Goal: Task Accomplishment & Management: Manage account settings

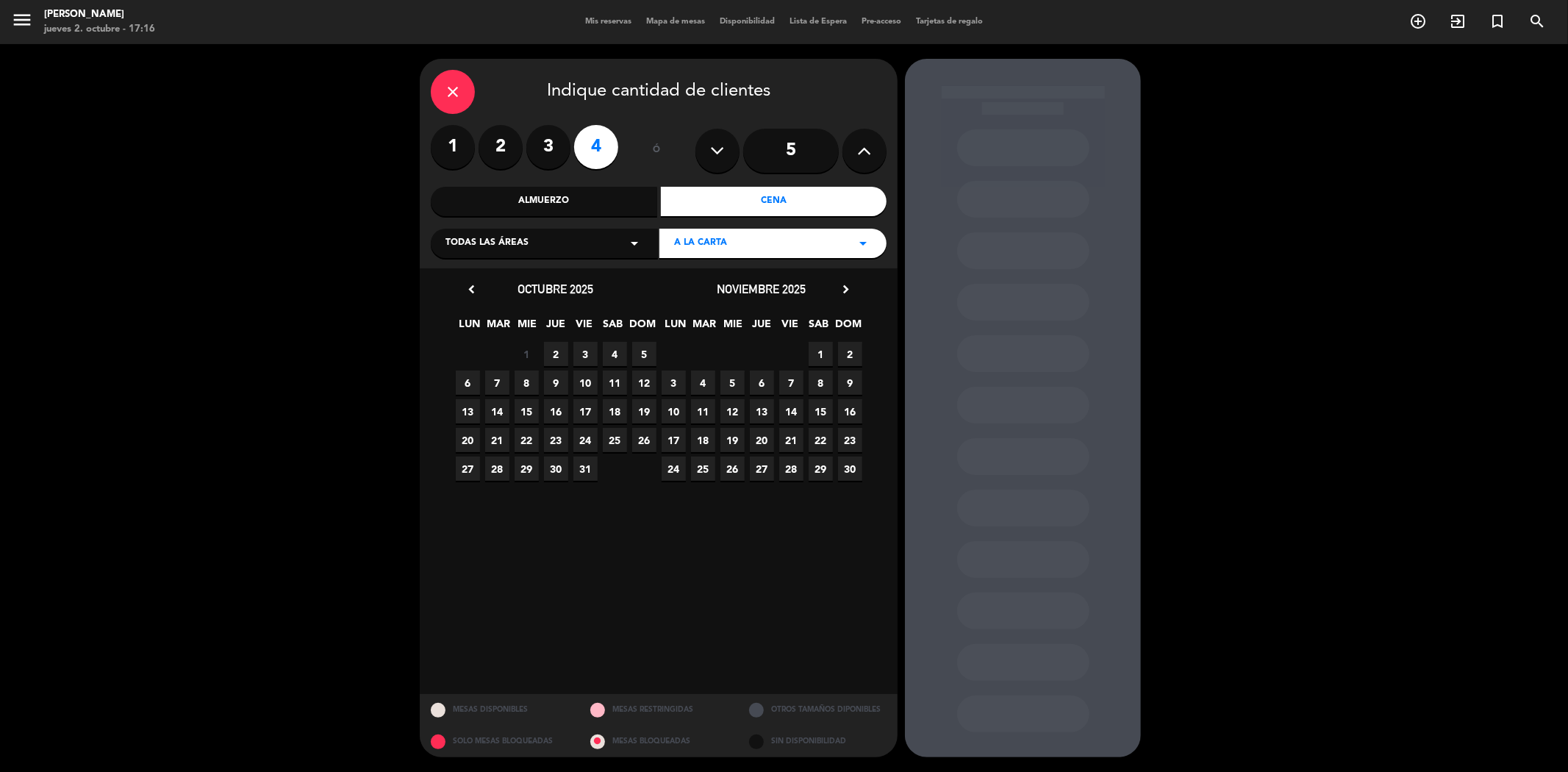
click at [455, 90] on icon "close" at bounding box center [453, 92] width 17 height 17
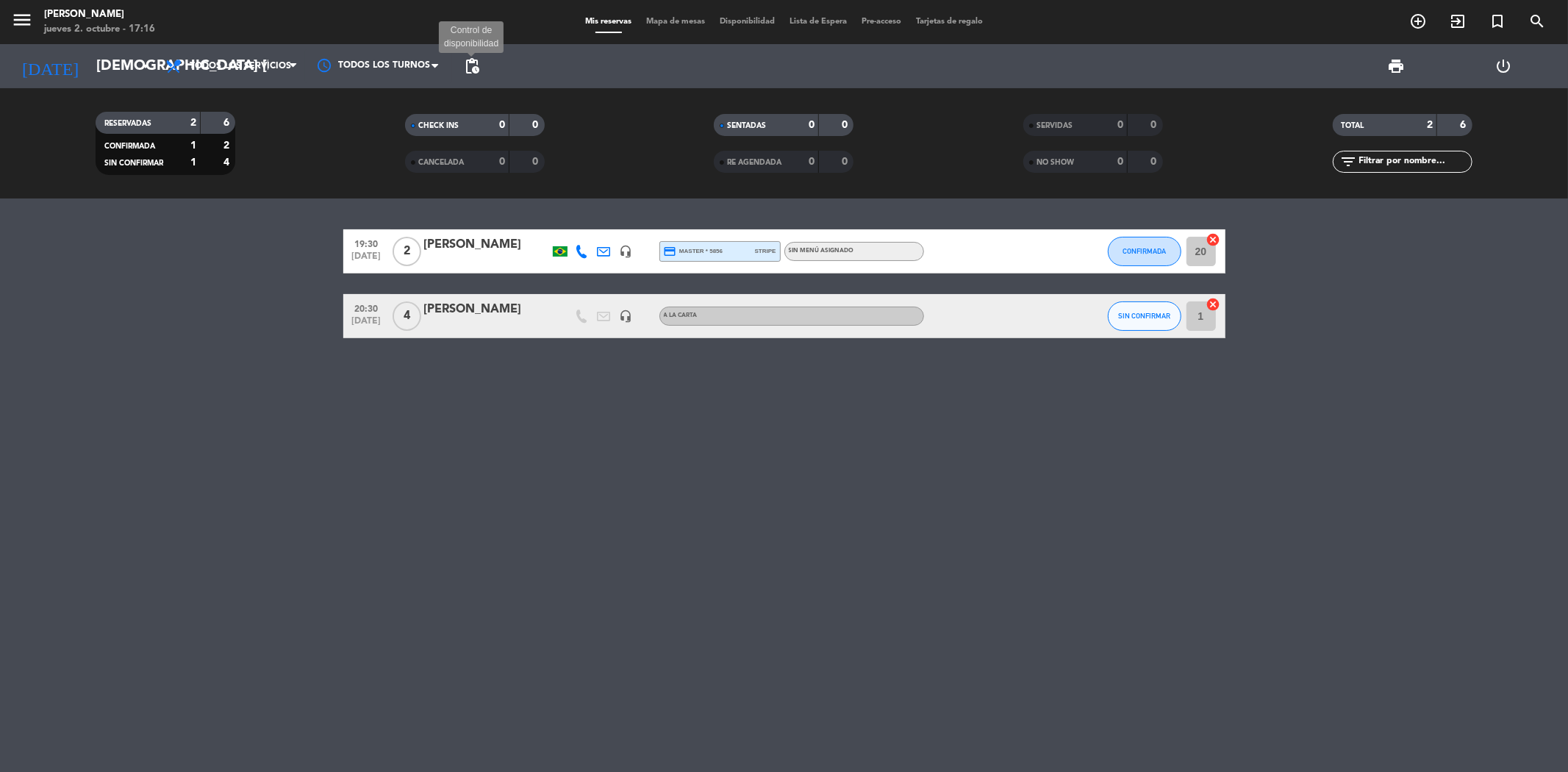
click at [478, 68] on span "pending_actions" at bounding box center [472, 66] width 17 height 17
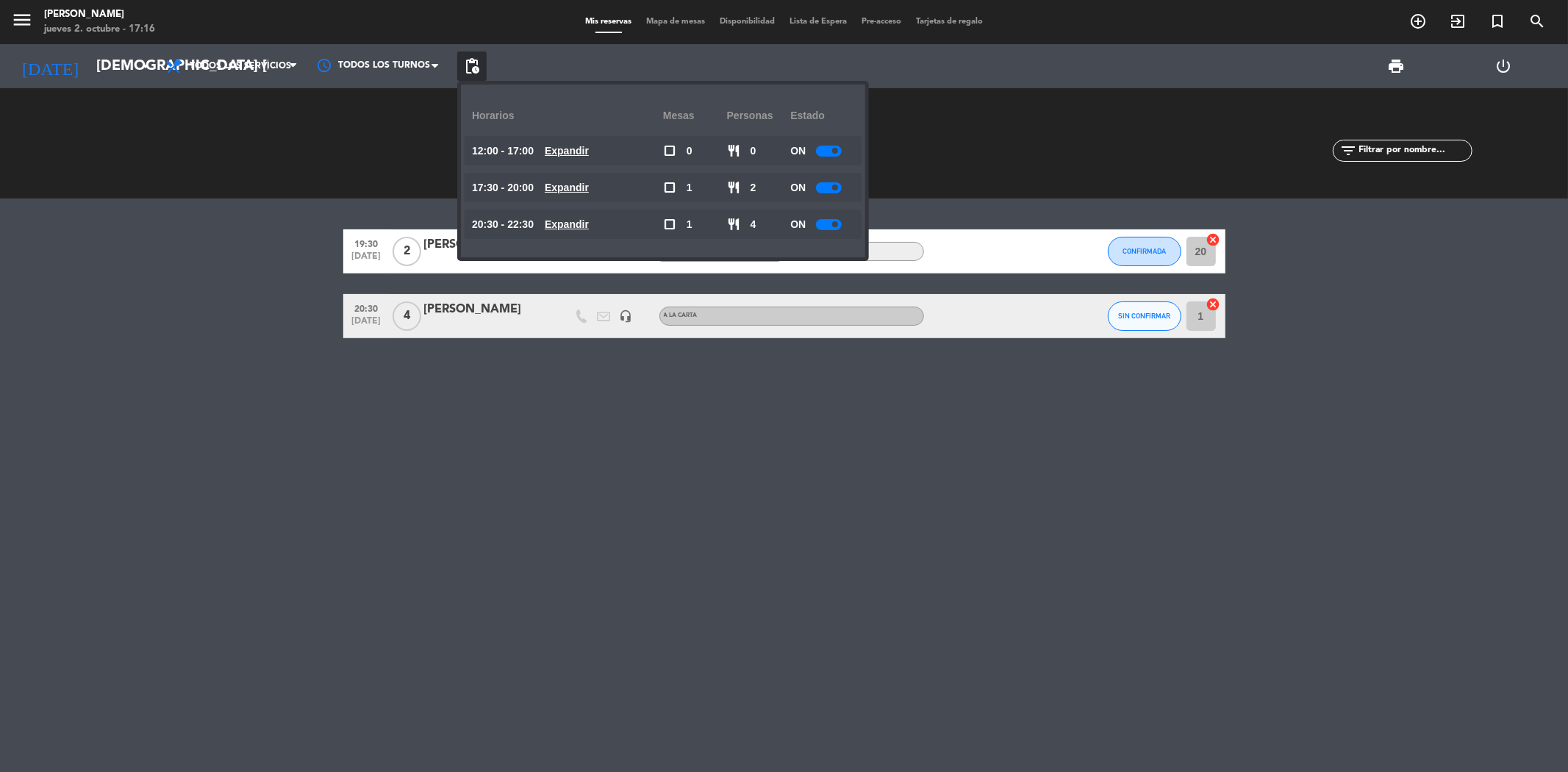
click at [571, 226] on u "Expandir" at bounding box center [567, 224] width 44 height 12
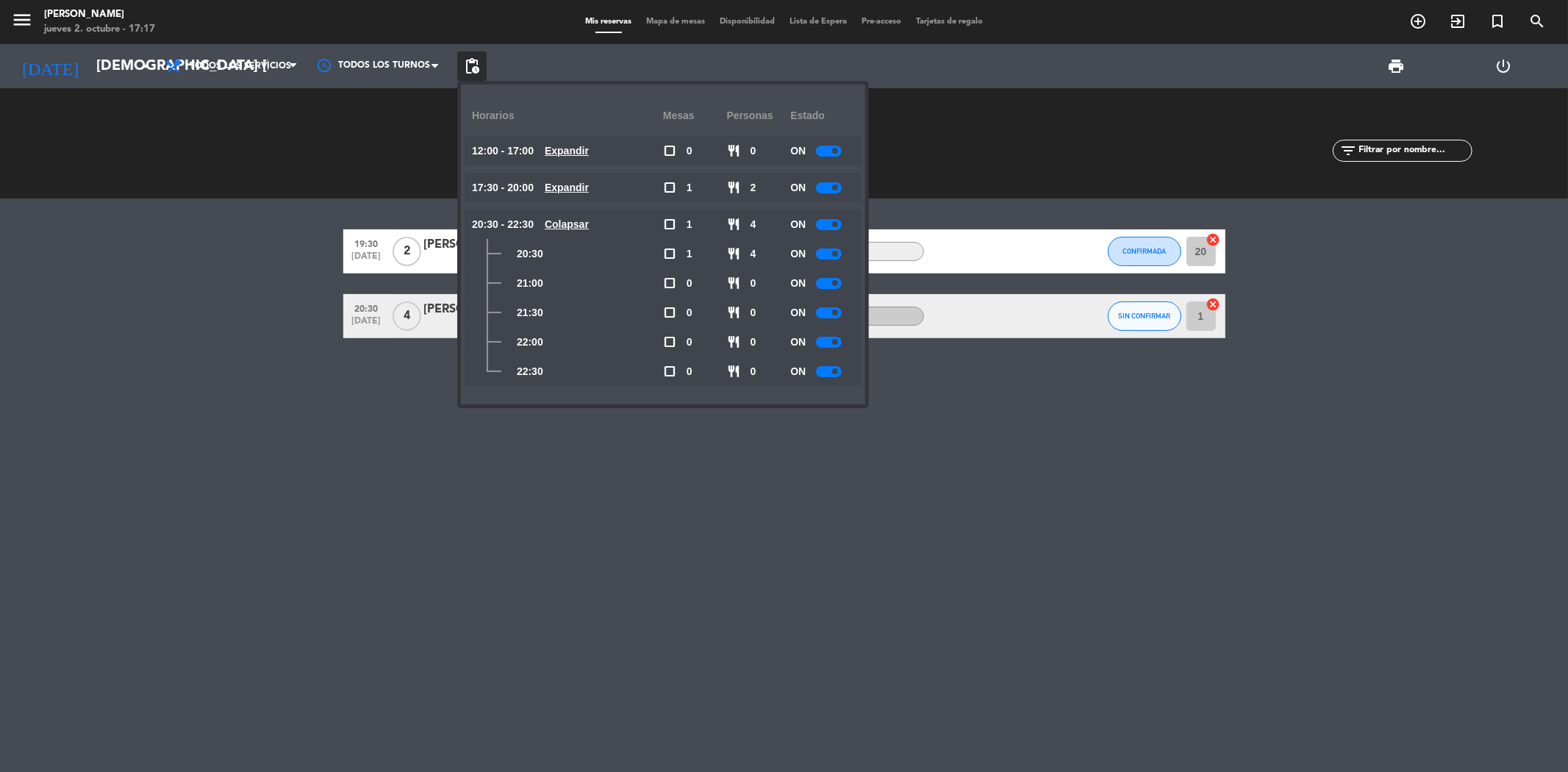
click at [825, 370] on div at bounding box center [828, 371] width 25 height 11
click at [826, 343] on div at bounding box center [828, 342] width 25 height 11
click at [660, 432] on div "19:30 [DATE] 2 [PERSON_NAME] headset_mic credit_card master * 5856 stripe Sin m…" at bounding box center [784, 485] width 1568 height 573
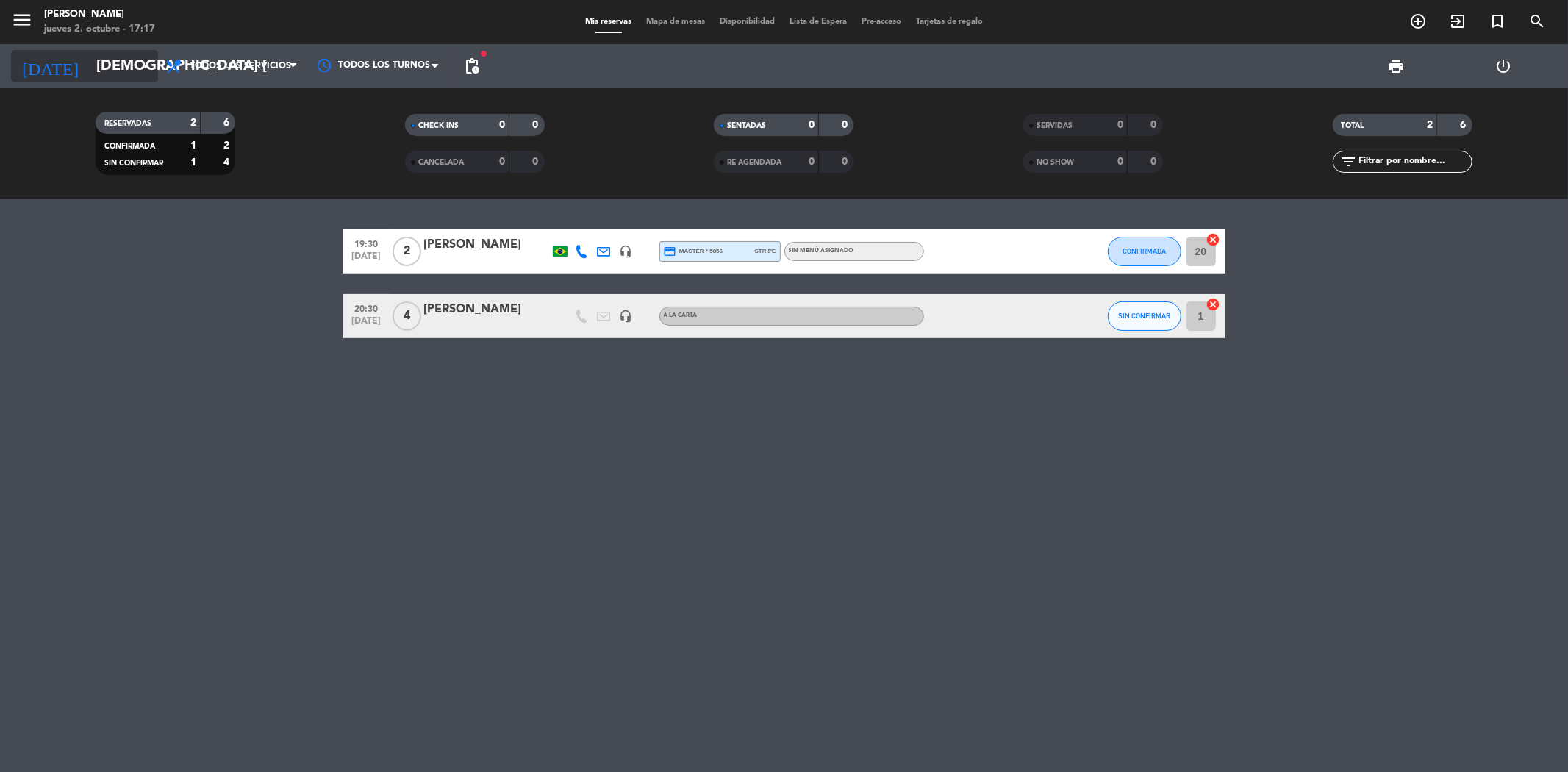
click at [134, 67] on input "[DEMOGRAPHIC_DATA] [DATE]" at bounding box center [182, 66] width 187 height 32
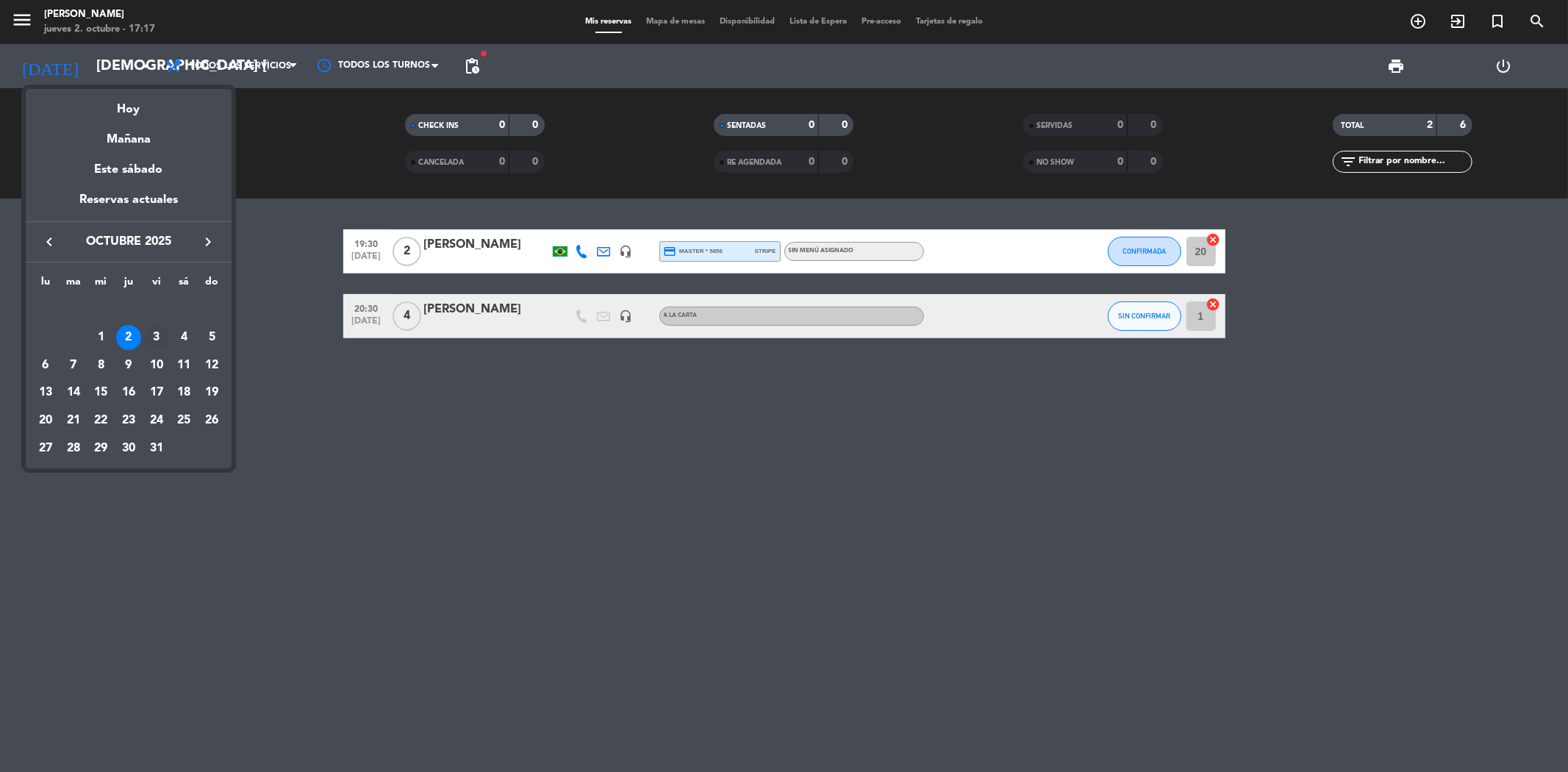
click at [154, 334] on div "3" at bounding box center [157, 337] width 25 height 25
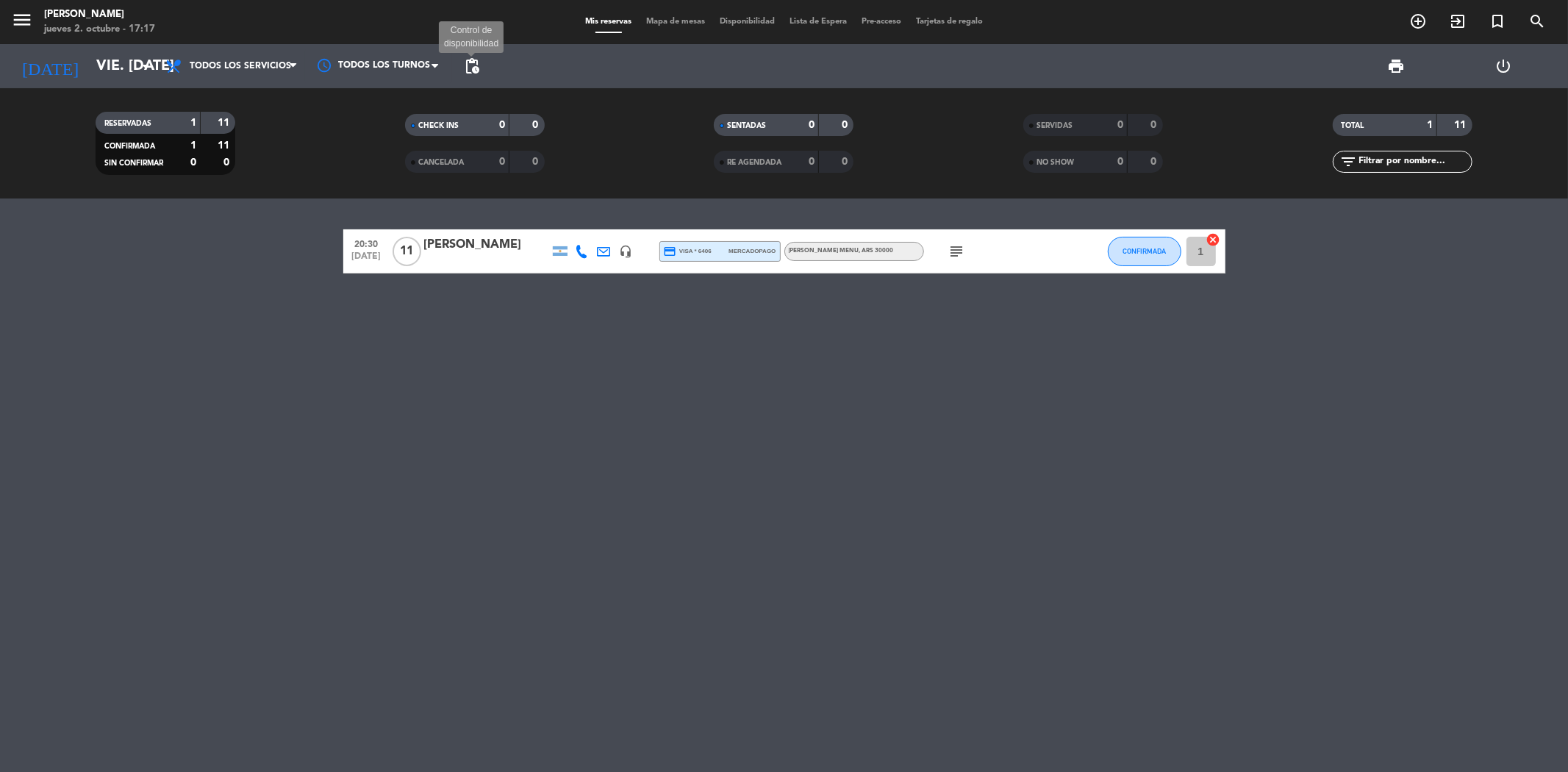
click at [476, 68] on span "pending_actions" at bounding box center [472, 66] width 17 height 17
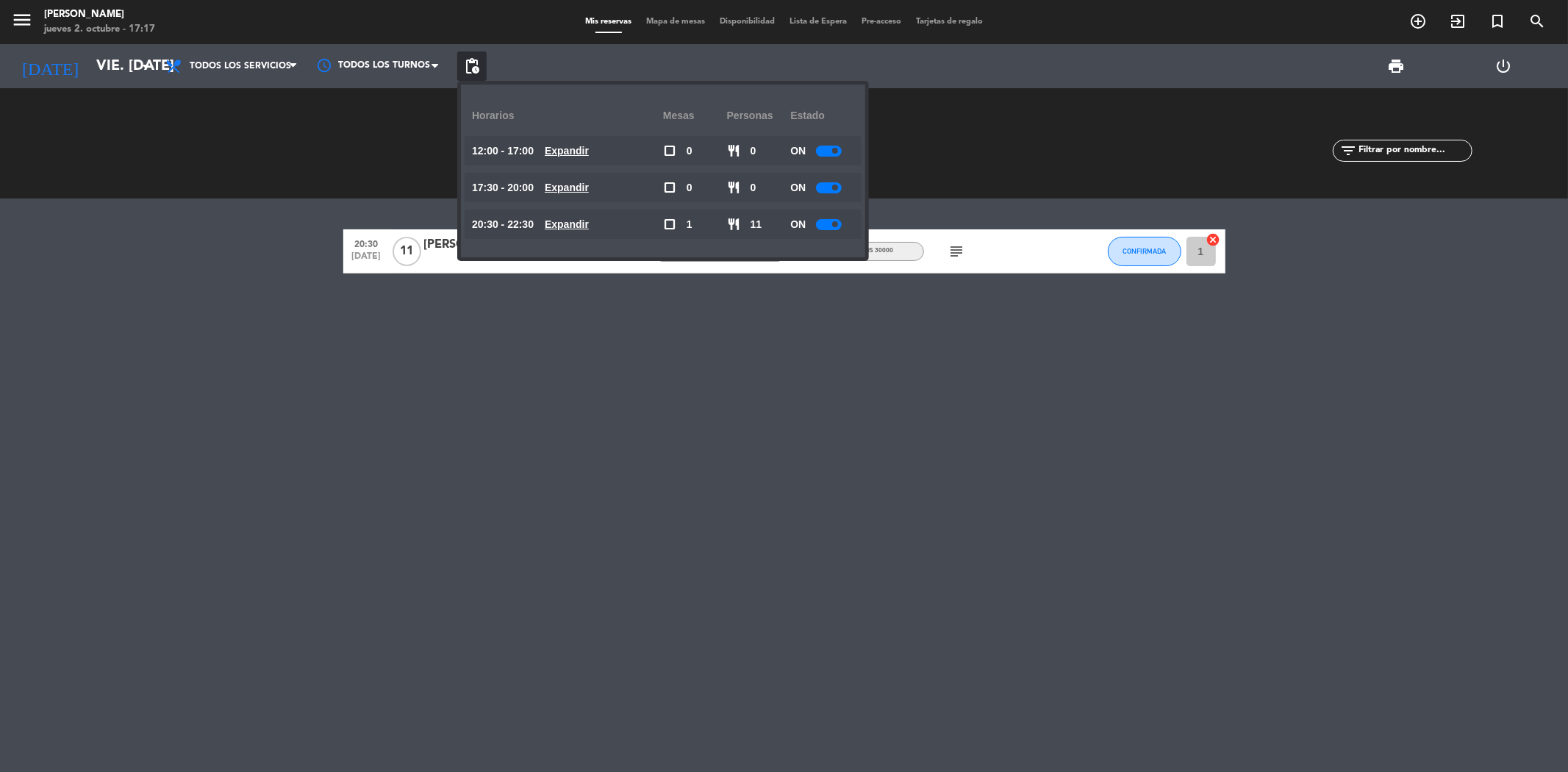
click at [577, 226] on u "Expandir" at bounding box center [567, 224] width 44 height 12
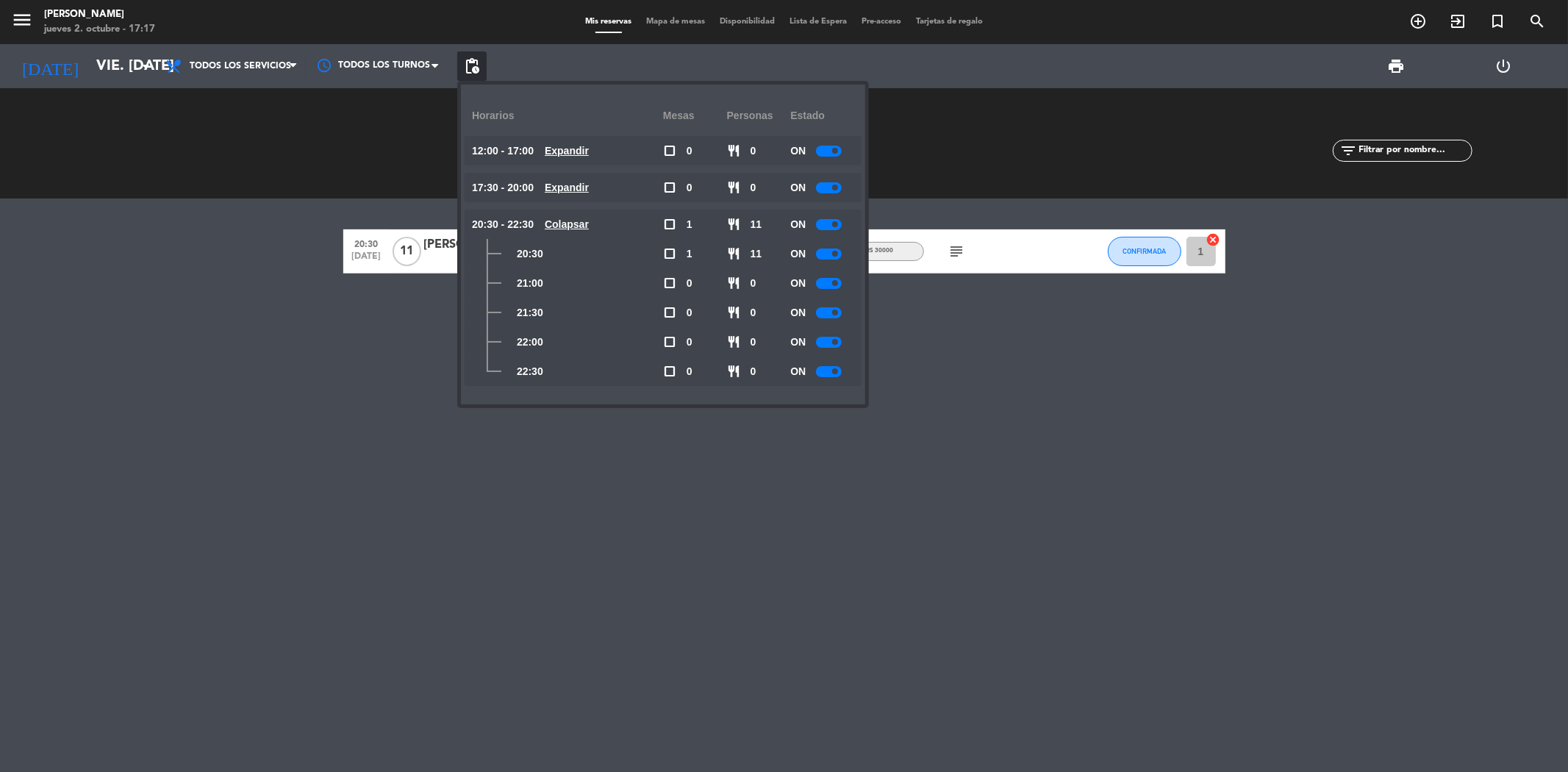
click at [826, 371] on div at bounding box center [828, 371] width 25 height 11
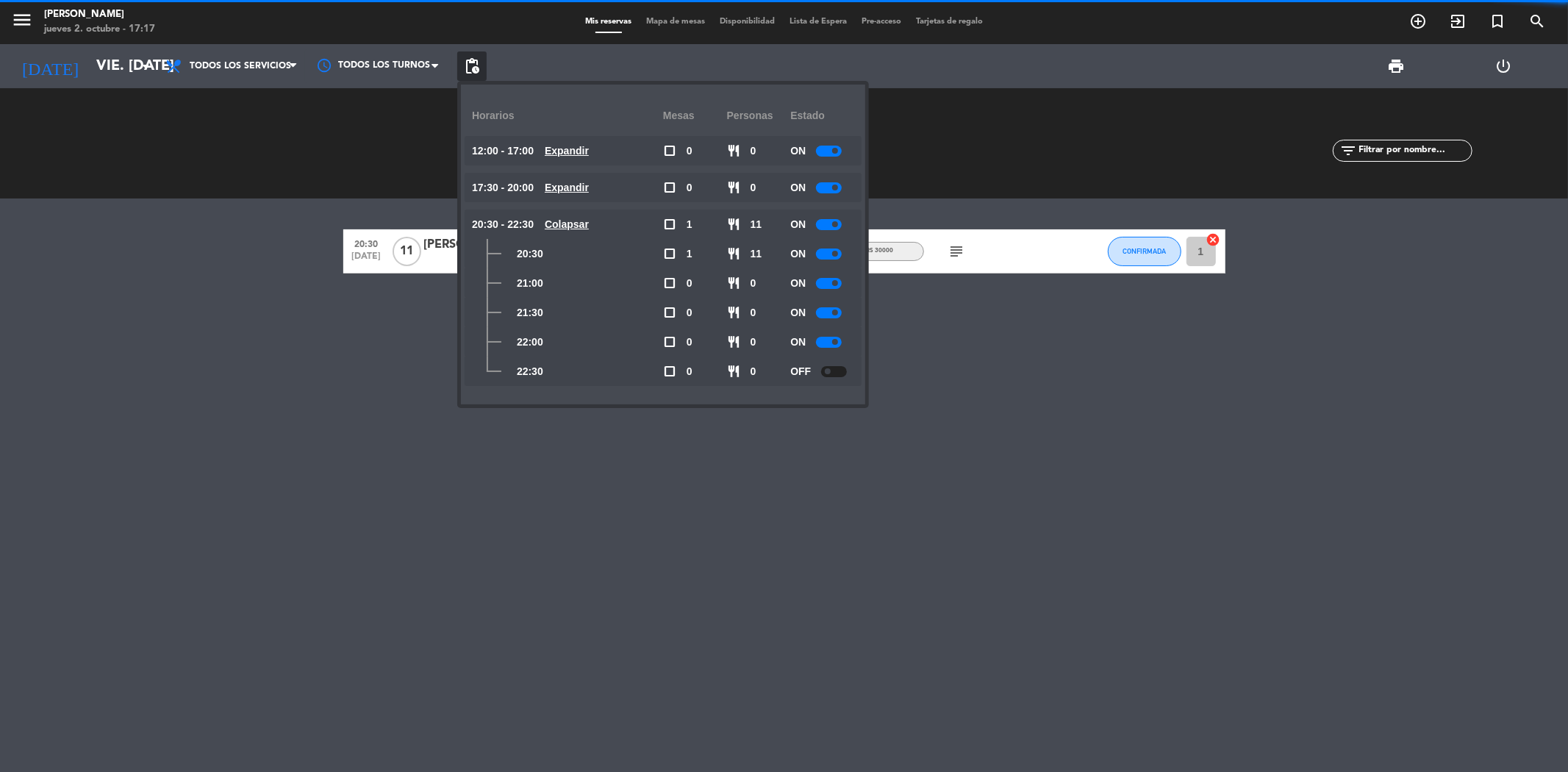
click at [658, 504] on div "20:30 [DATE] [PERSON_NAME] headset_mic credit_card visa * 6406 mercadopago [PER…" at bounding box center [784, 485] width 1568 height 573
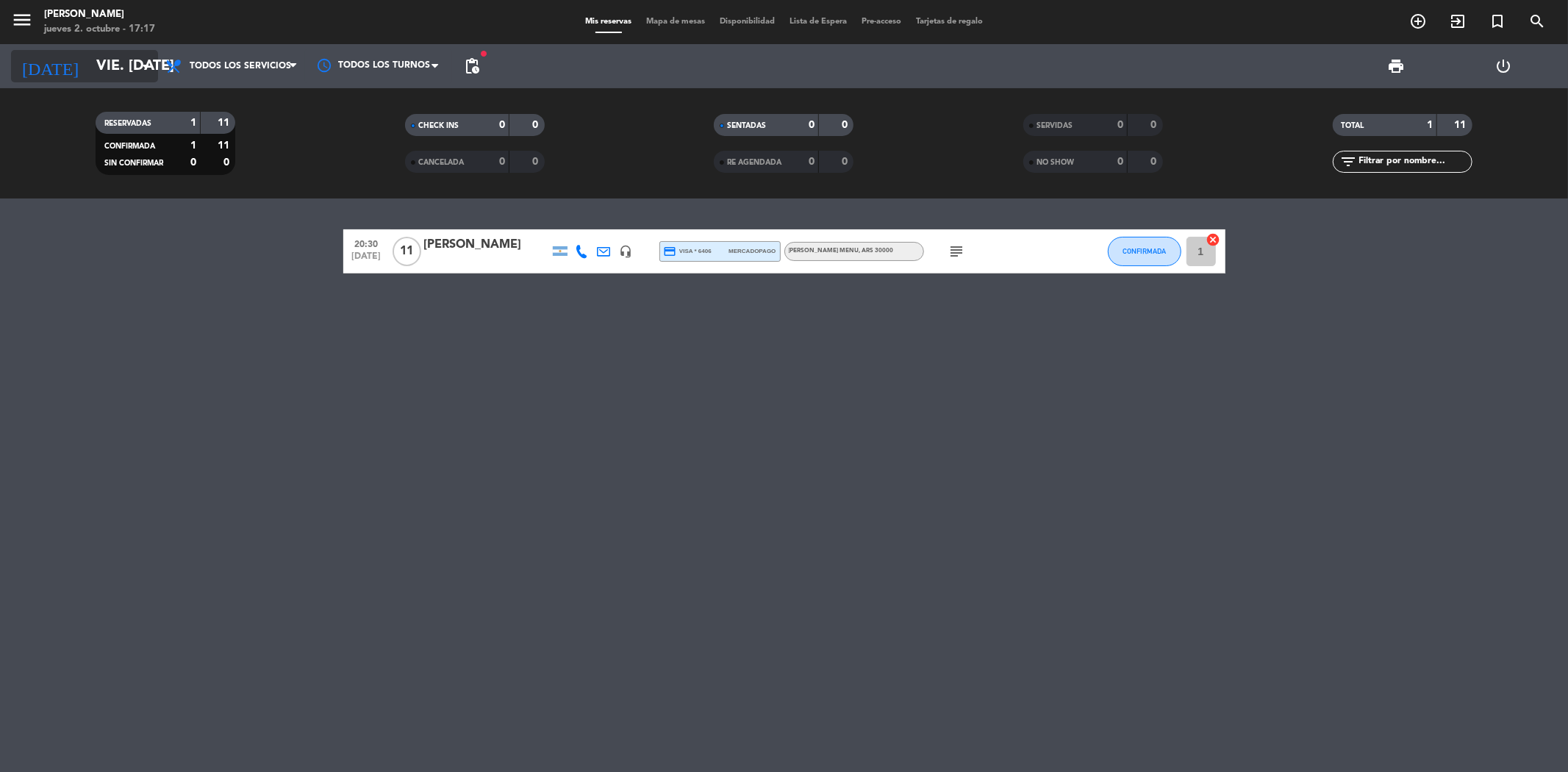
click at [143, 71] on icon "arrow_drop_down" at bounding box center [146, 66] width 17 height 17
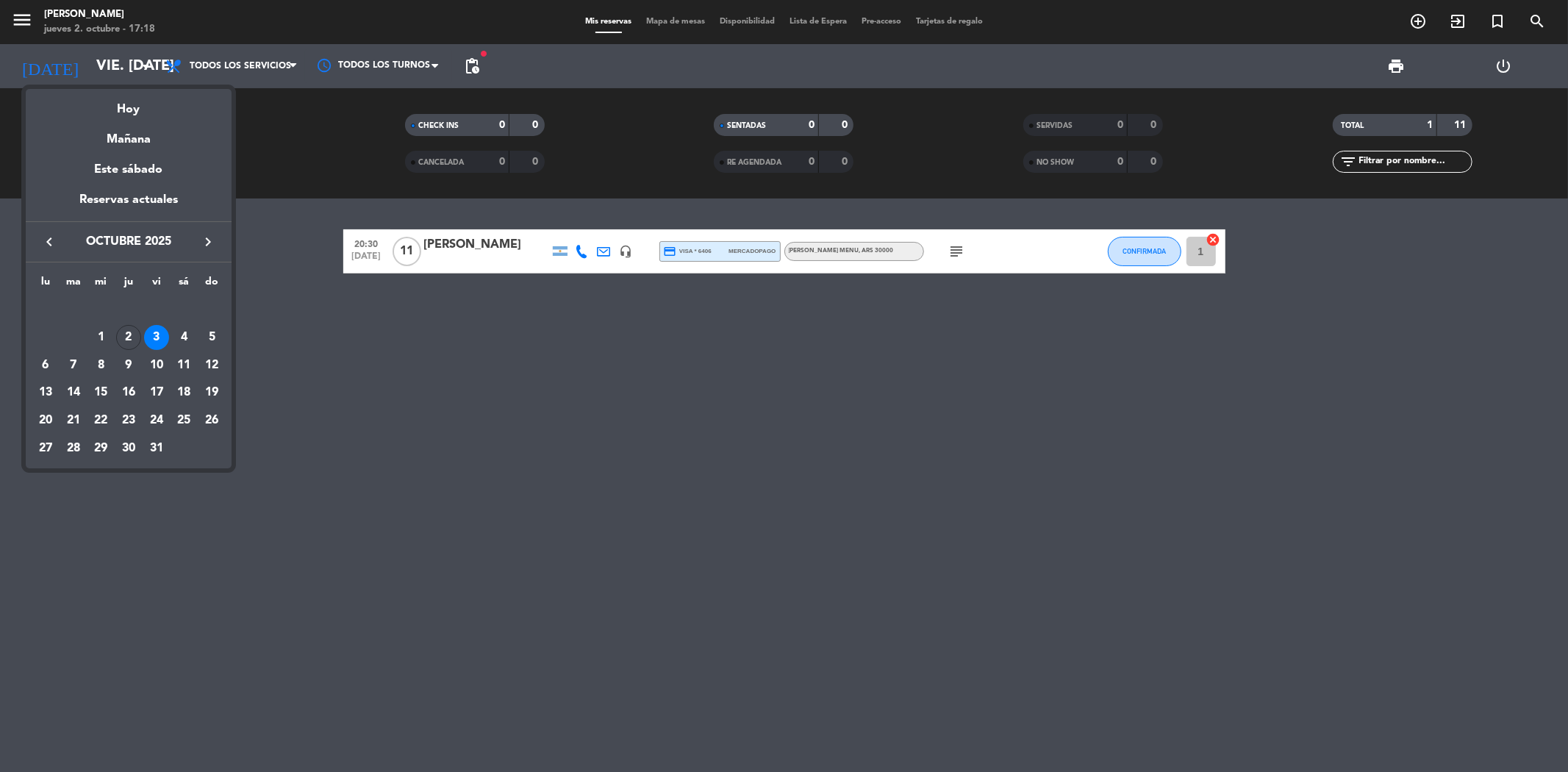
click at [961, 248] on div at bounding box center [784, 386] width 1568 height 772
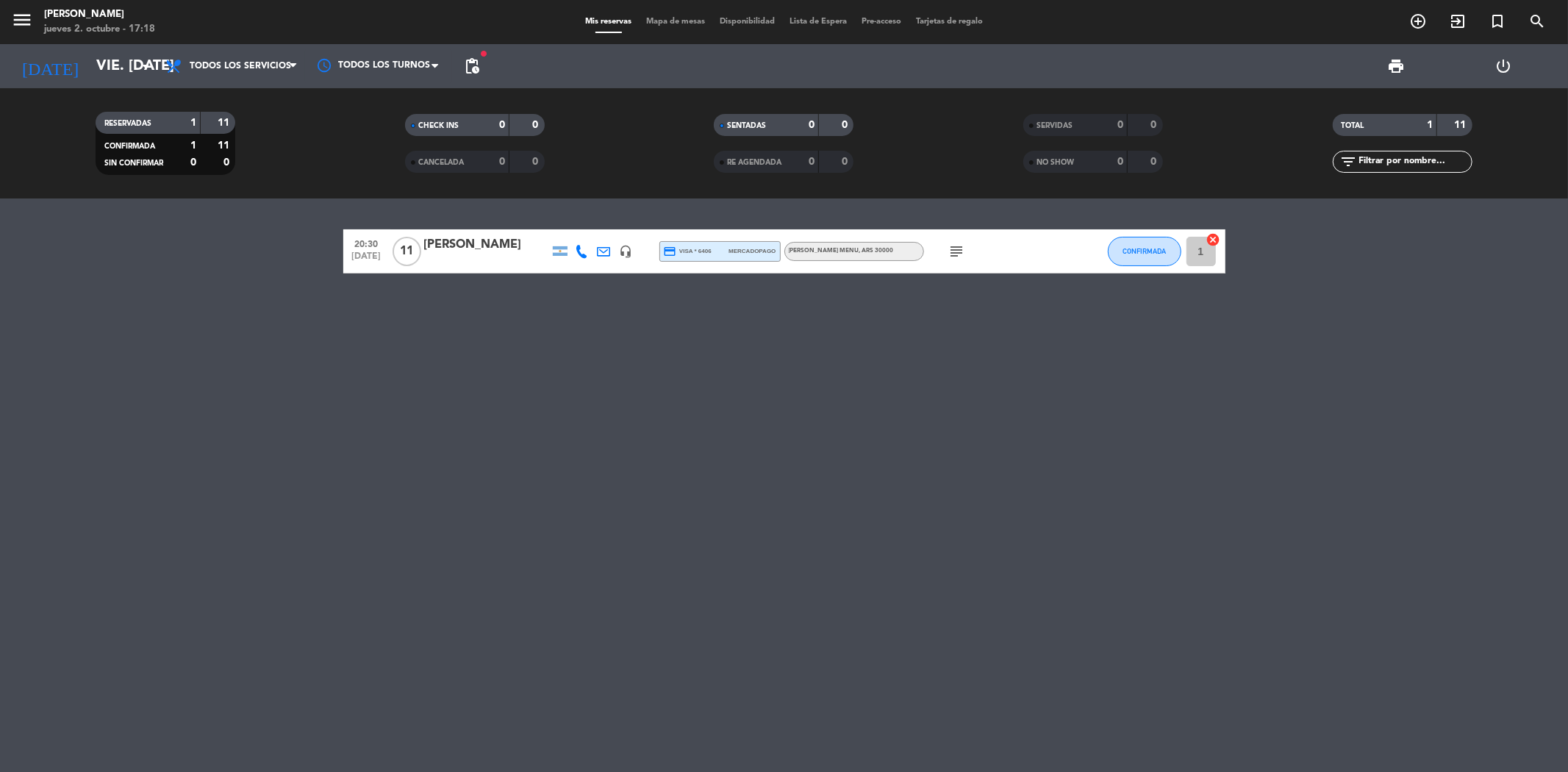
click at [964, 250] on icon "subject" at bounding box center [957, 251] width 17 height 17
click at [953, 256] on icon "subject" at bounding box center [957, 251] width 17 height 17
click at [956, 251] on icon "subject" at bounding box center [957, 251] width 17 height 17
click at [849, 371] on div "20:30 [DATE] [PERSON_NAME] headset_mic credit_card visa * 6406 mercadopago [PER…" at bounding box center [784, 485] width 1568 height 573
click at [137, 67] on icon "arrow_drop_down" at bounding box center [146, 66] width 17 height 17
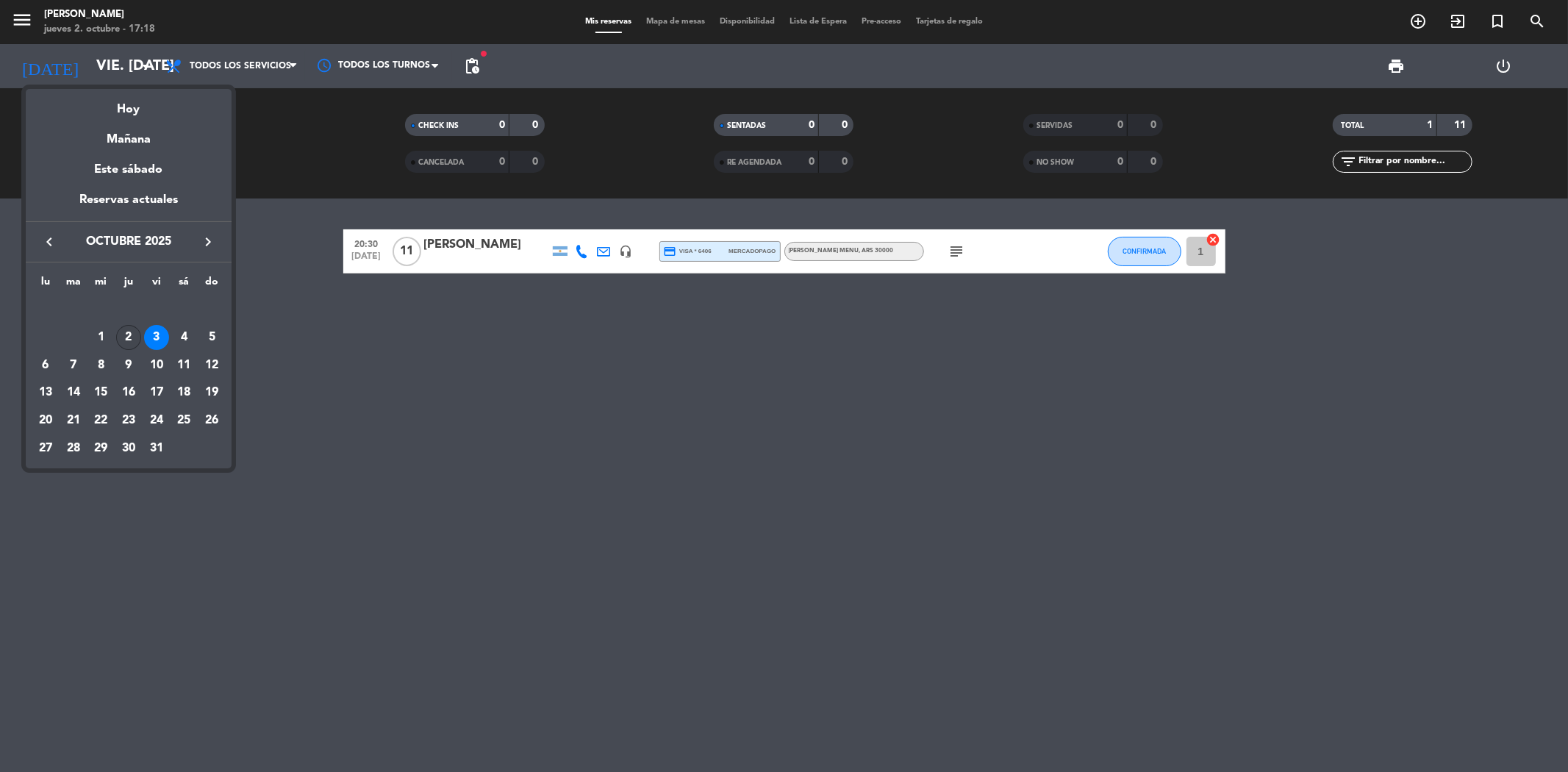
click at [129, 334] on div "2" at bounding box center [129, 337] width 25 height 25
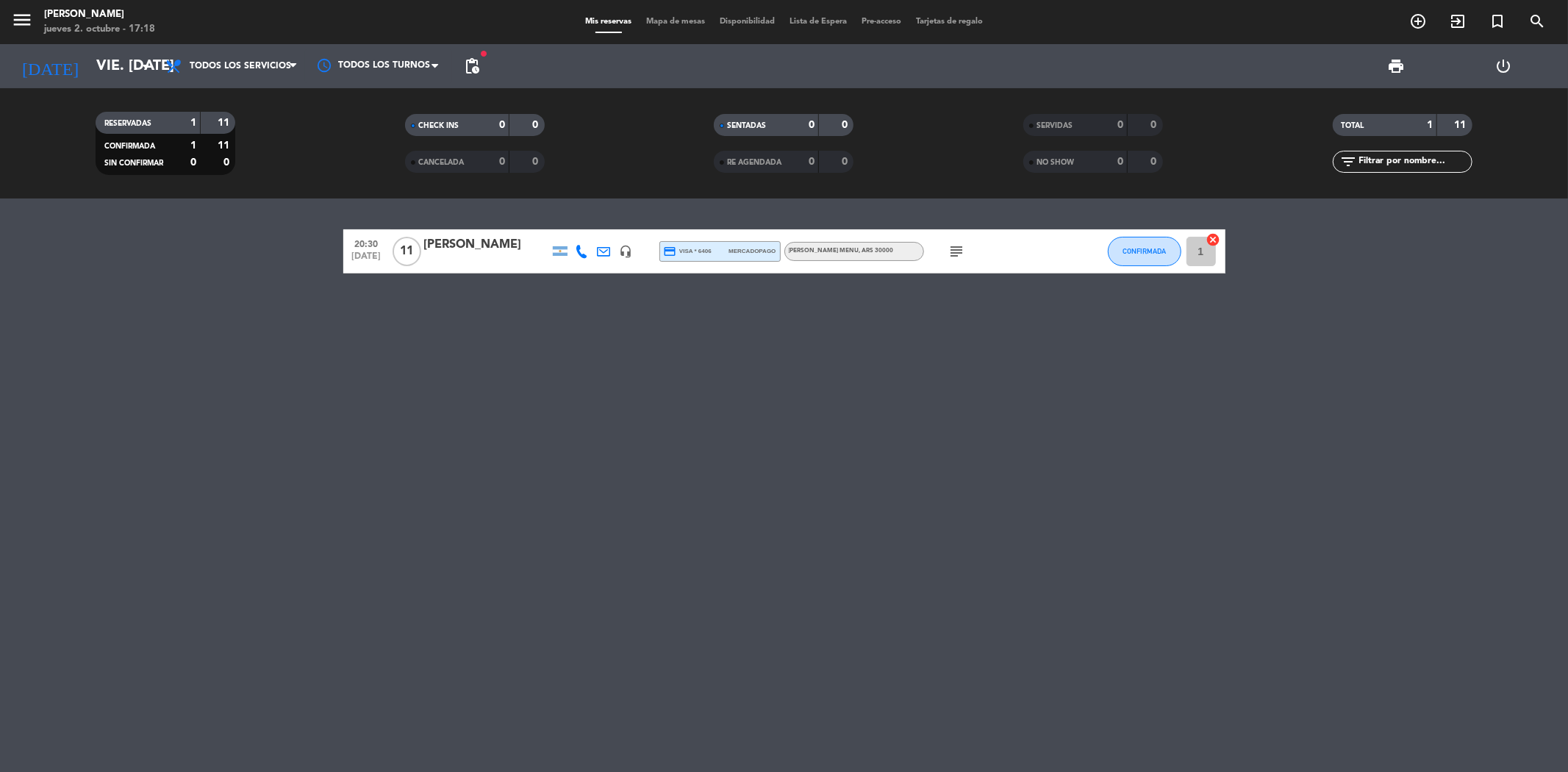
type input "[DEMOGRAPHIC_DATA] [DATE]"
